Goal: Transaction & Acquisition: Purchase product/service

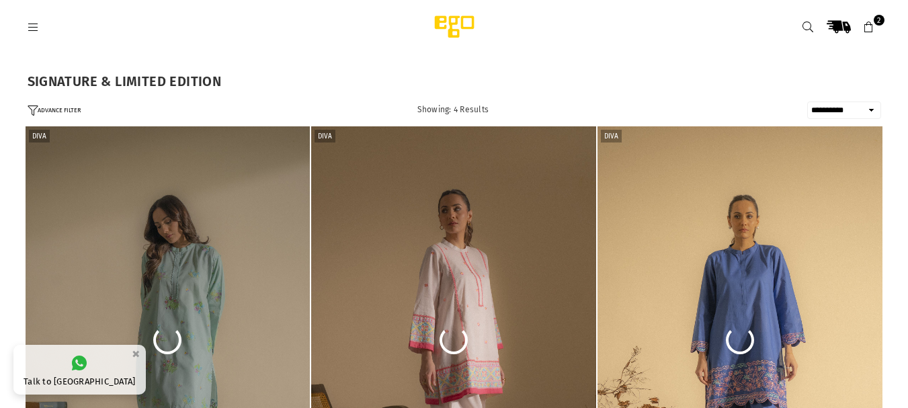
select select "**********"
click at [38, 26] on icon at bounding box center [34, 27] width 12 height 12
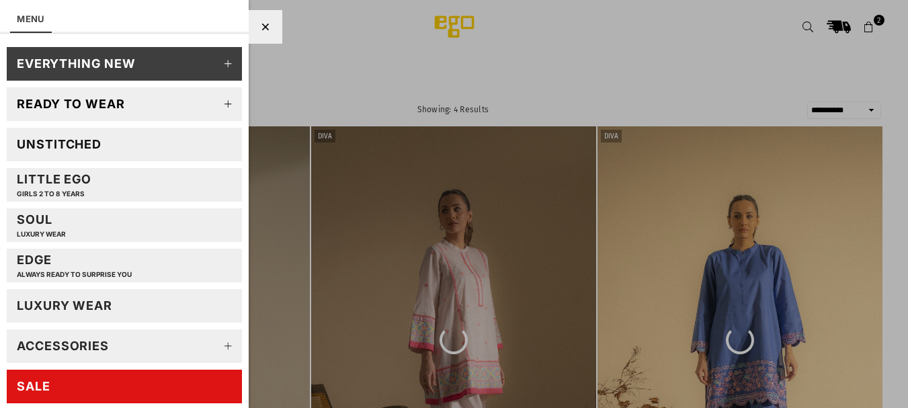
click at [71, 136] on link "Unstitched" at bounding box center [124, 145] width 235 height 34
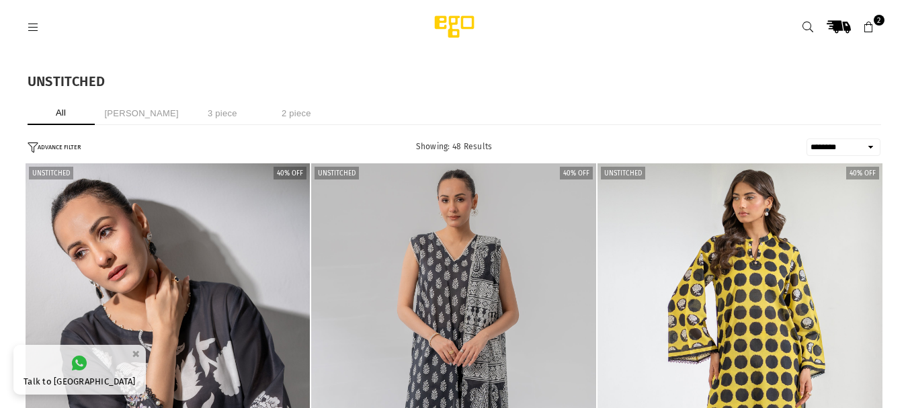
select select "******"
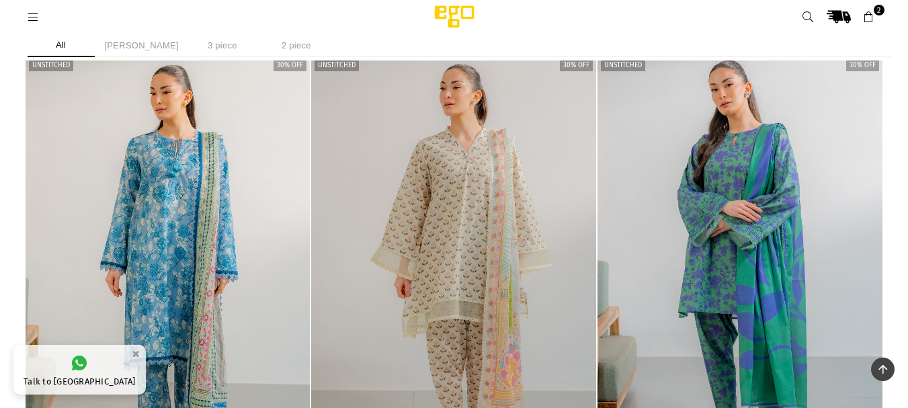
scroll to position [1314, 0]
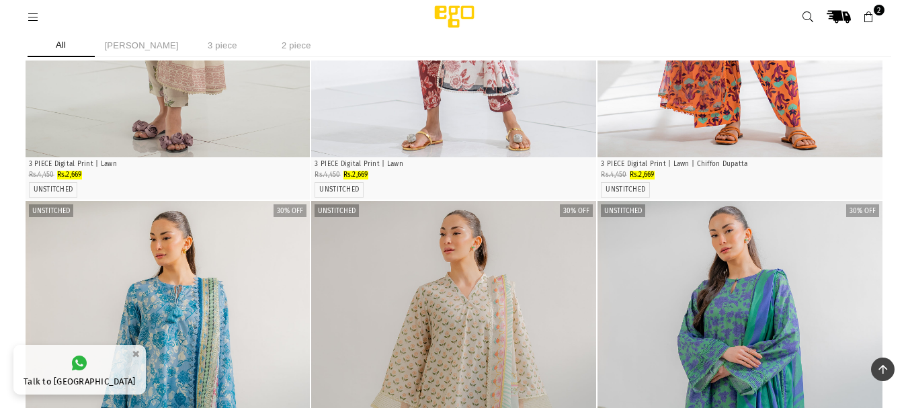
click at [30, 16] on icon at bounding box center [34, 17] width 12 height 12
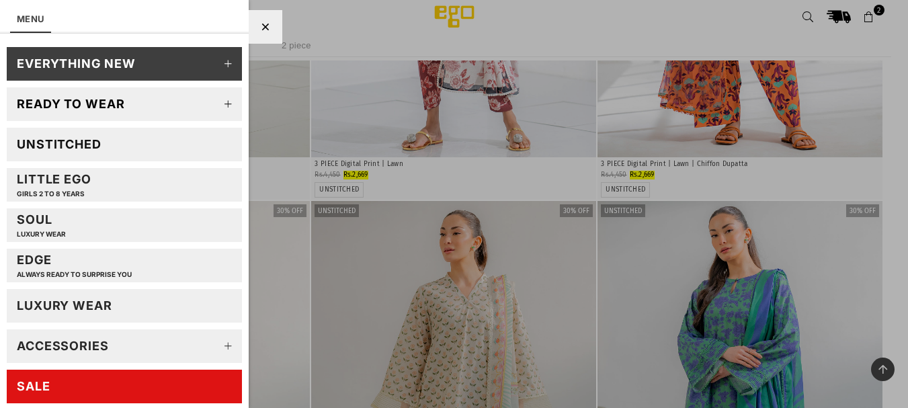
click at [61, 175] on div "Little EGO GIRLS 2 TO 8 YEARS" at bounding box center [54, 184] width 75 height 26
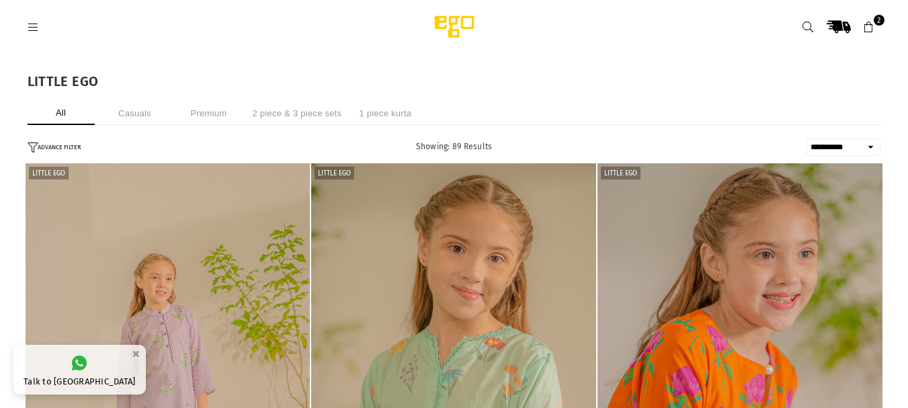
select select "**********"
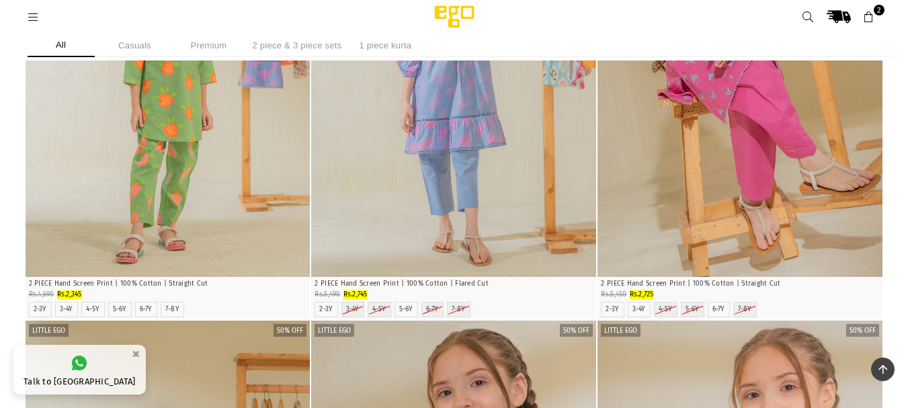
scroll to position [1209, 0]
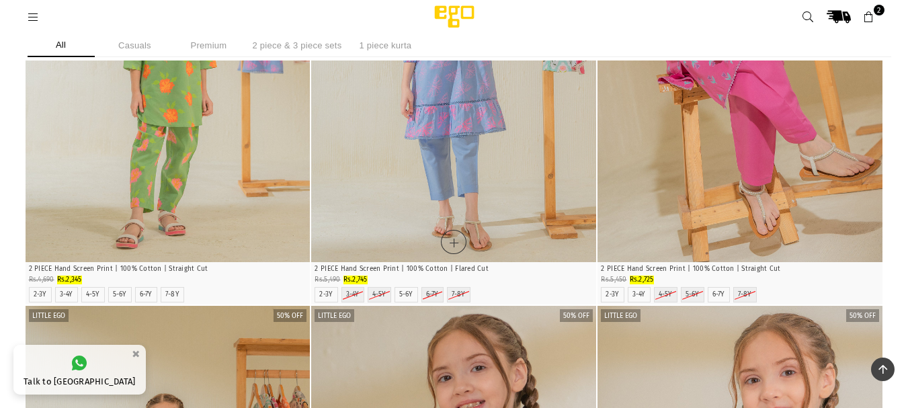
click at [453, 154] on img "1 / 6" at bounding box center [453, 48] width 285 height 427
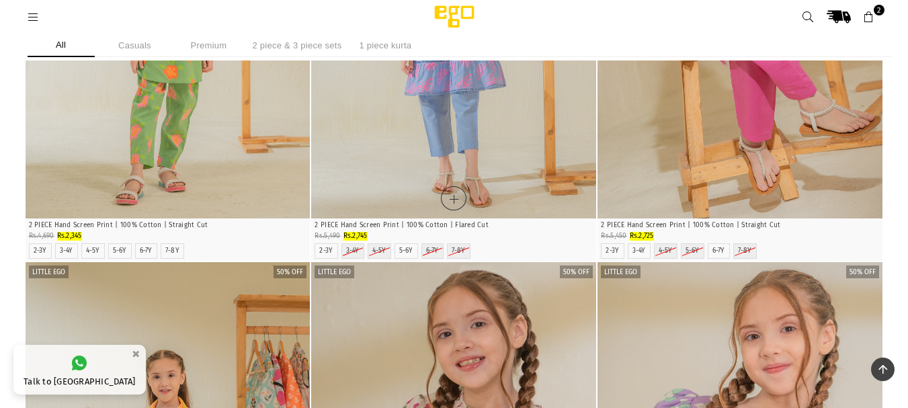
scroll to position [1256, 0]
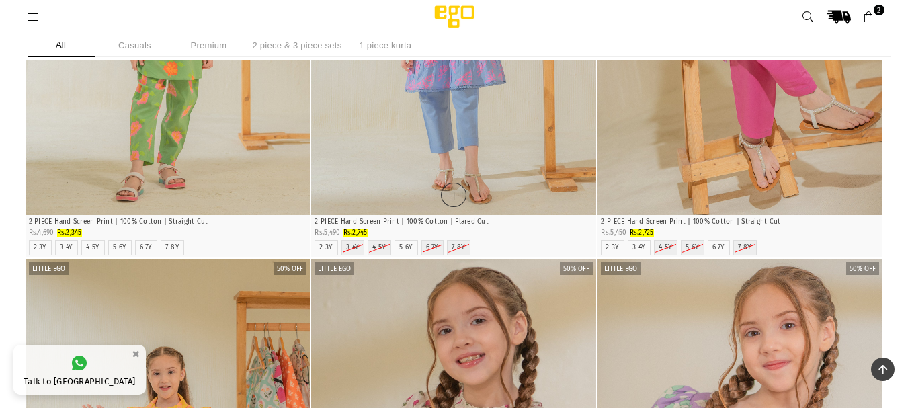
click at [425, 159] on img "1 / 6" at bounding box center [453, 1] width 285 height 427
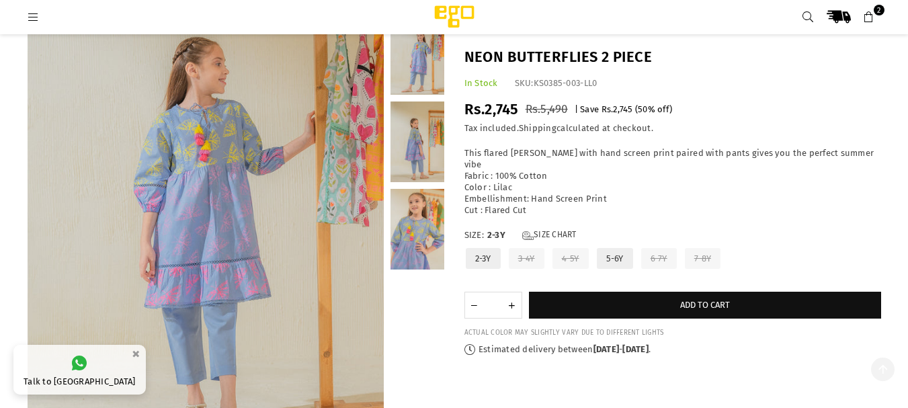
scroll to position [168, 0]
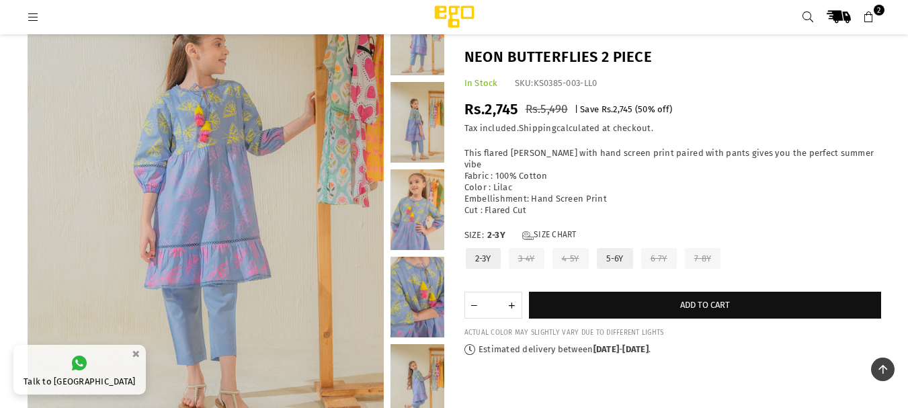
click at [423, 306] on link at bounding box center [417, 297] width 54 height 81
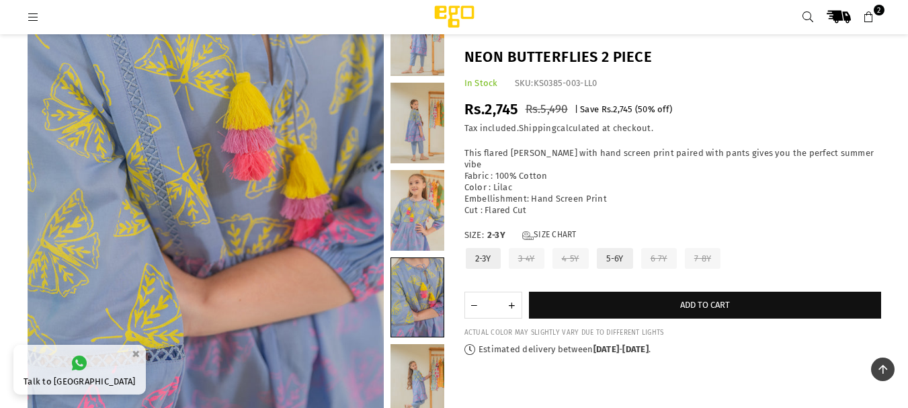
click at [613, 247] on label "5-6Y" at bounding box center [614, 259] width 39 height 24
click at [242, 249] on img at bounding box center [206, 175] width 356 height 534
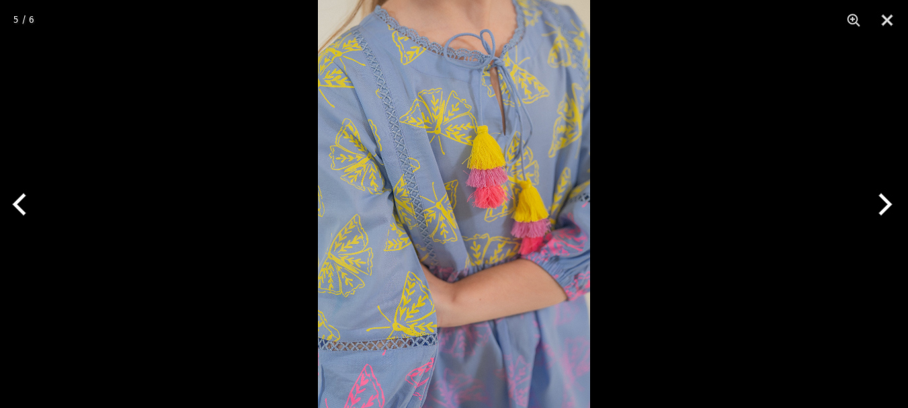
click at [406, 266] on img at bounding box center [454, 204] width 272 height 408
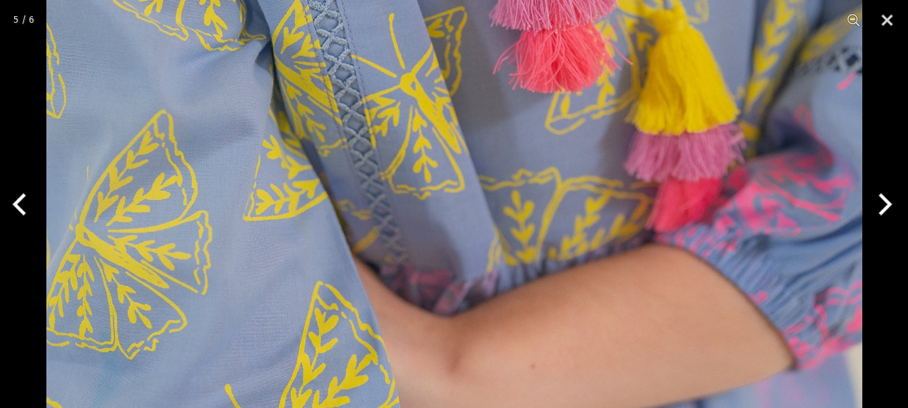
click at [578, 274] on img at bounding box center [454, 79] width 816 height 1223
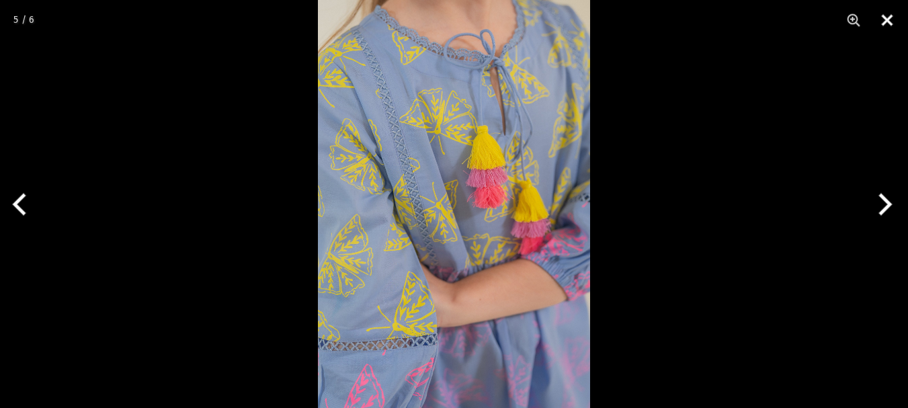
click at [883, 28] on button "Close" at bounding box center [887, 20] width 34 height 40
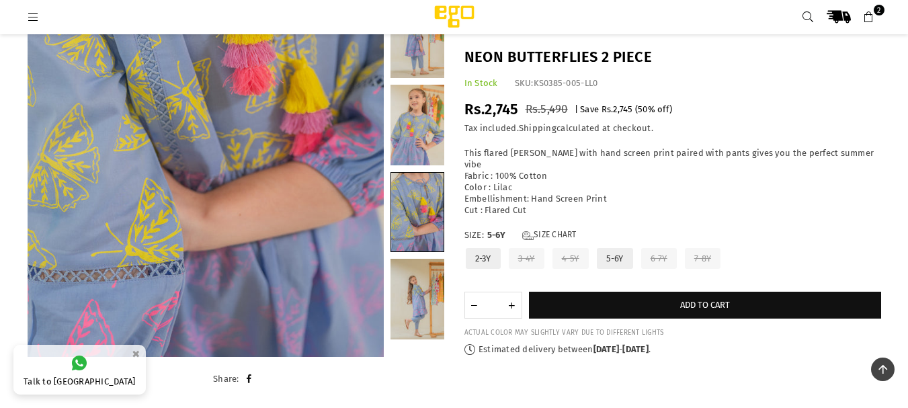
scroll to position [235, 0]
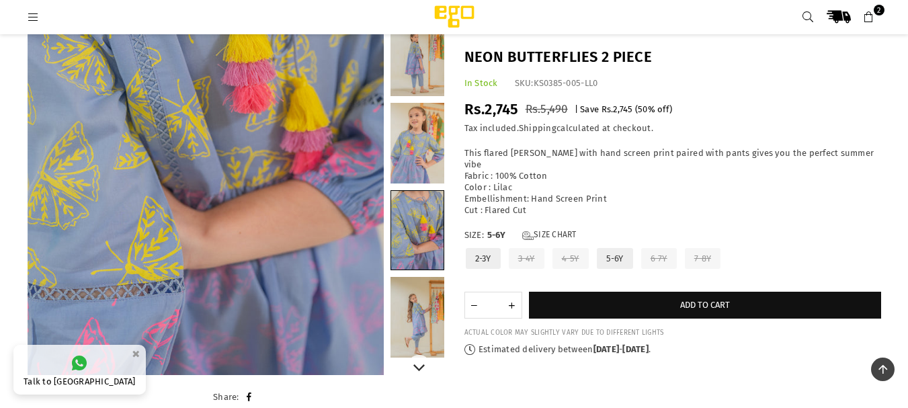
click at [415, 324] on link at bounding box center [417, 317] width 54 height 81
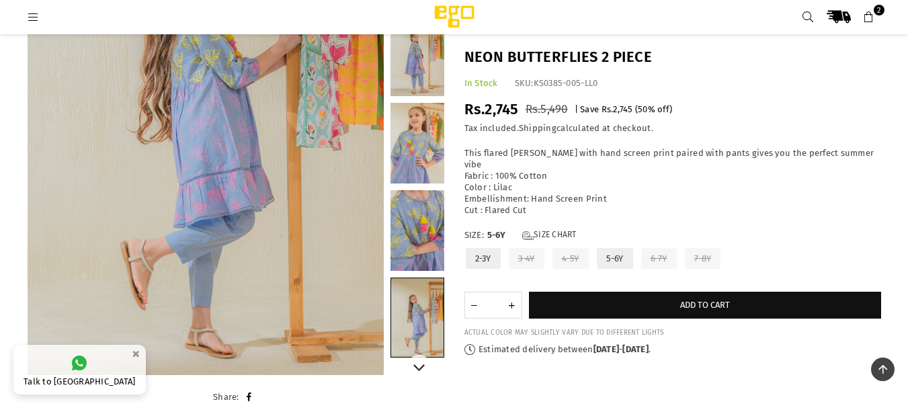
click at [415, 259] on link at bounding box center [417, 230] width 54 height 81
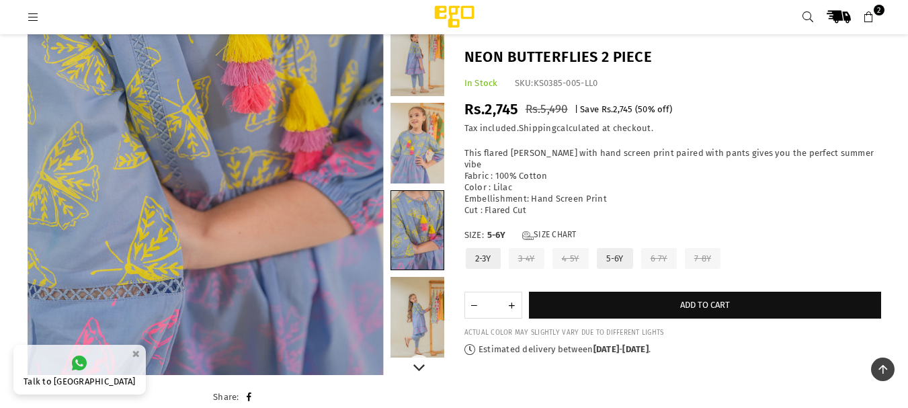
click at [421, 161] on link at bounding box center [417, 143] width 54 height 81
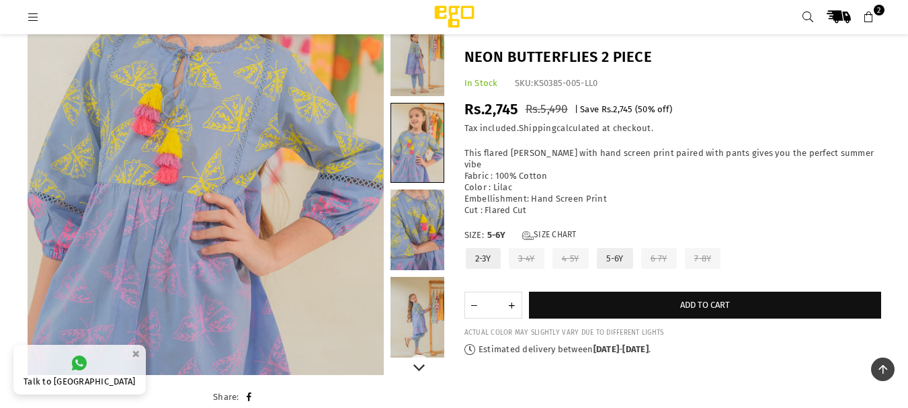
click at [419, 60] on link at bounding box center [417, 55] width 54 height 81
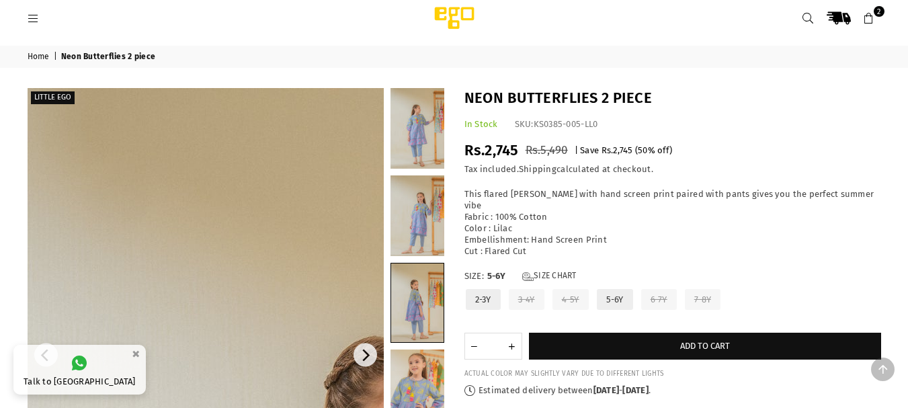
scroll to position [0, 0]
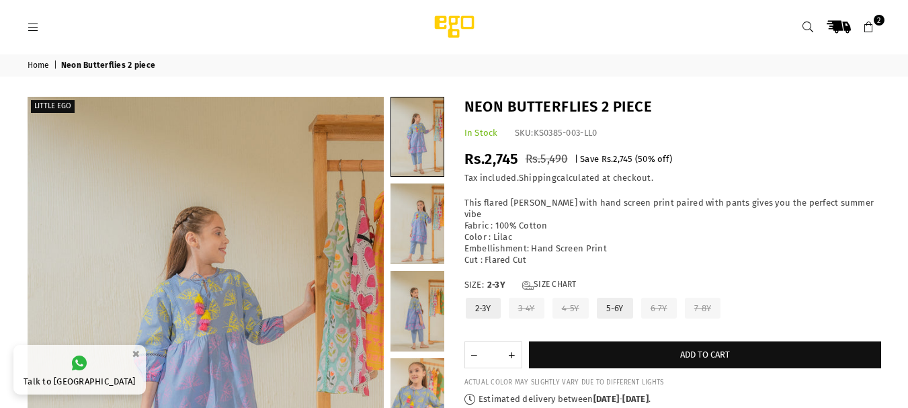
click at [622, 296] on label "5-6Y" at bounding box center [614, 308] width 39 height 24
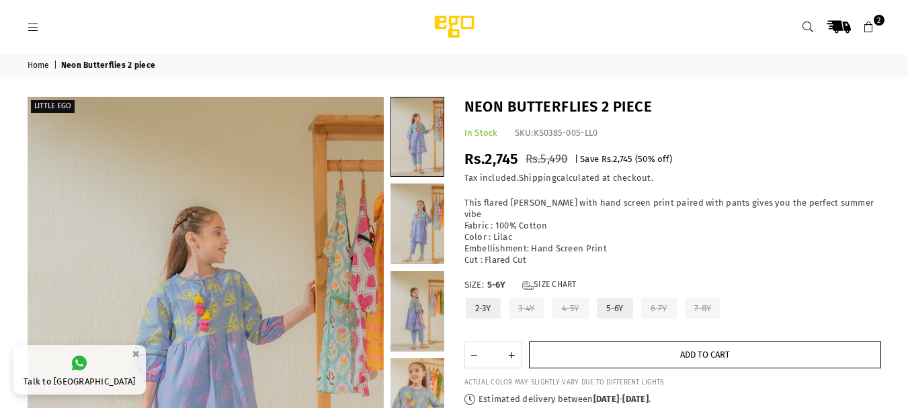
click at [674, 345] on button "Add to cart" at bounding box center [705, 354] width 352 height 27
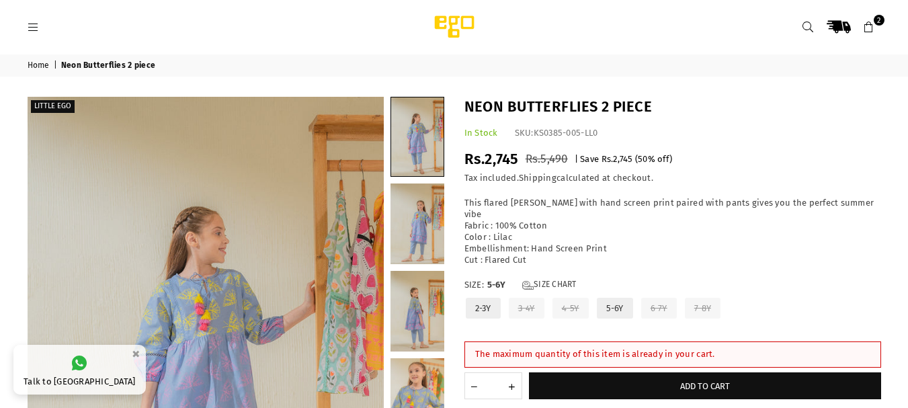
click at [871, 28] on icon at bounding box center [869, 27] width 12 height 12
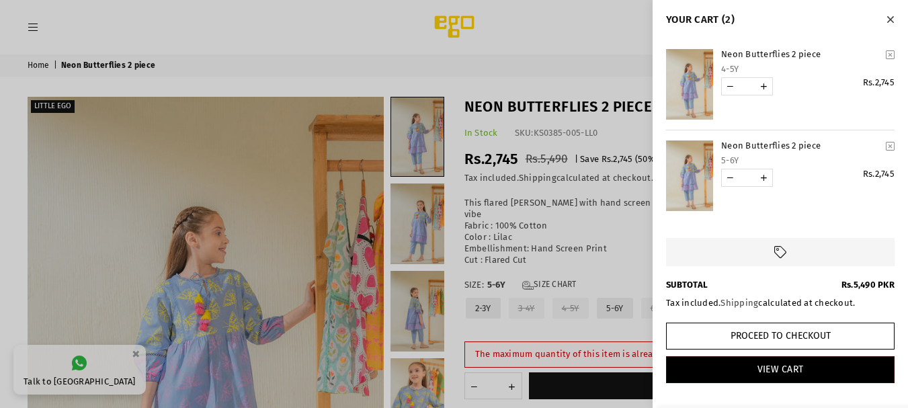
click at [889, 55] on icon "YOUR CART" at bounding box center [889, 55] width 9 height 10
